Goal: Transaction & Acquisition: Purchase product/service

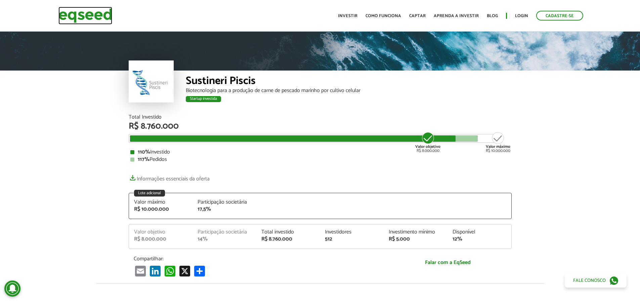
click at [100, 15] on img at bounding box center [85, 16] width 54 height 18
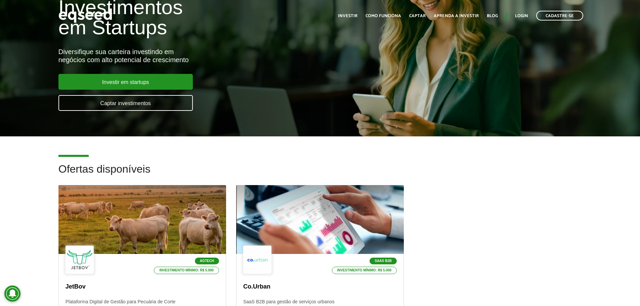
scroll to position [134, 0]
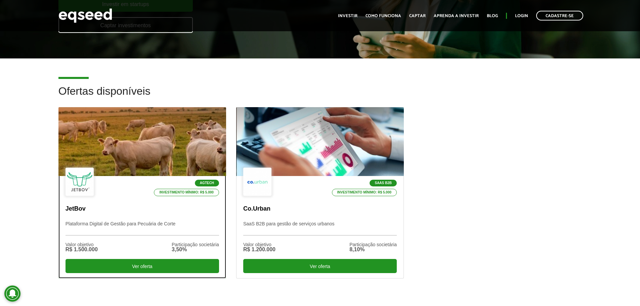
click at [150, 142] on div at bounding box center [142, 141] width 201 height 83
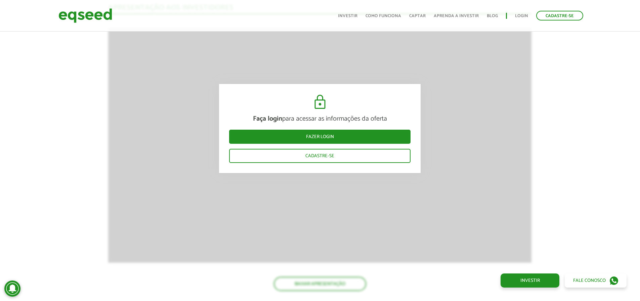
scroll to position [870, 0]
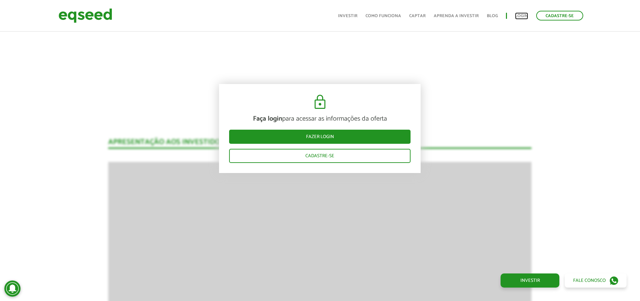
click at [522, 17] on link "Login" at bounding box center [521, 16] width 13 height 4
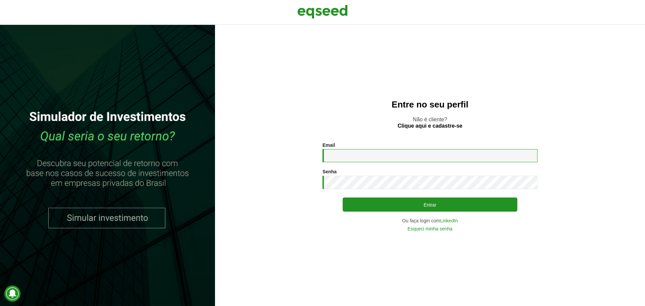
click at [366, 157] on input "Email *" at bounding box center [430, 155] width 215 height 13
type input "**********"
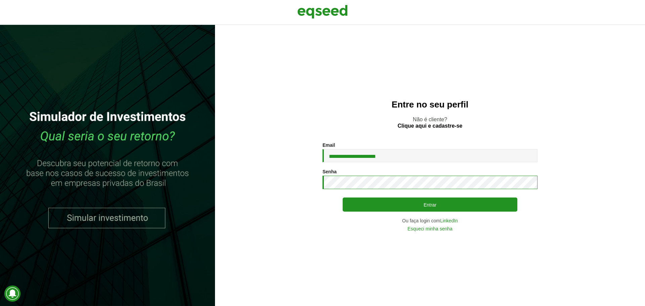
click at [343, 198] on button "Entrar" at bounding box center [430, 205] width 175 height 14
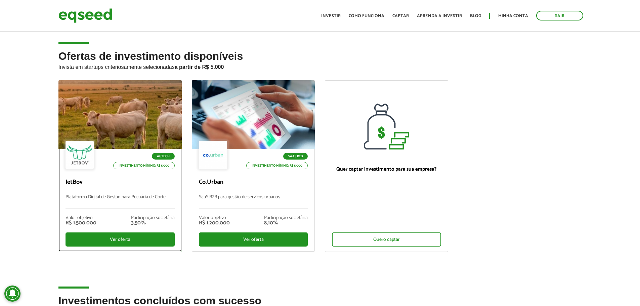
click at [137, 121] on div at bounding box center [120, 115] width 148 height 83
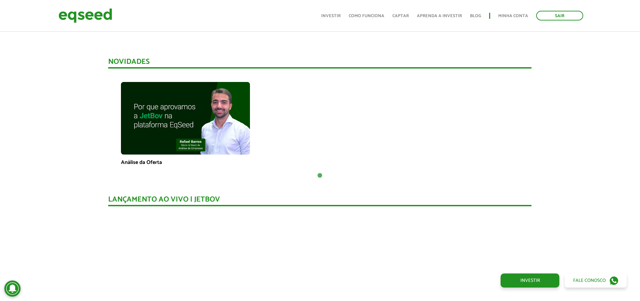
scroll to position [470, 0]
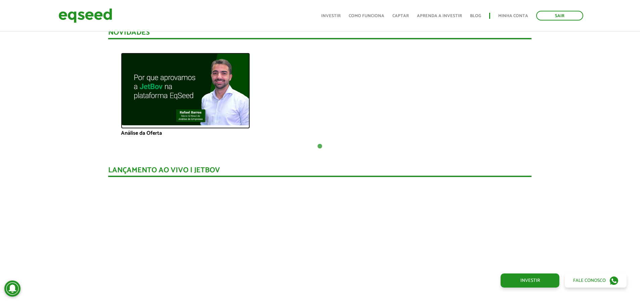
click at [165, 90] on img at bounding box center [185, 89] width 129 height 73
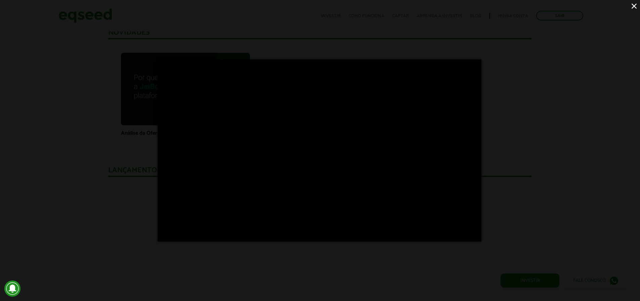
click at [597, 193] on div "×" at bounding box center [320, 150] width 640 height 301
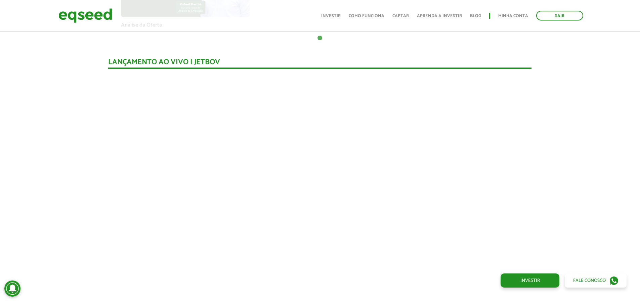
scroll to position [567, 0]
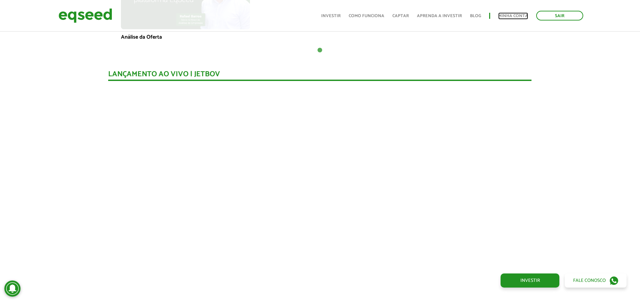
click at [519, 15] on link "Minha conta" at bounding box center [513, 16] width 30 height 4
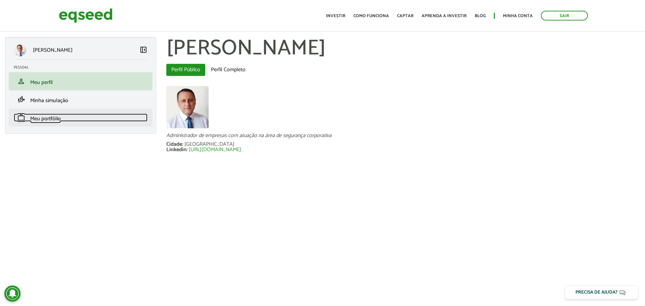
click at [77, 119] on link "work Meu portfólio" at bounding box center [81, 118] width 134 height 8
